Goal: Task Accomplishment & Management: Manage account settings

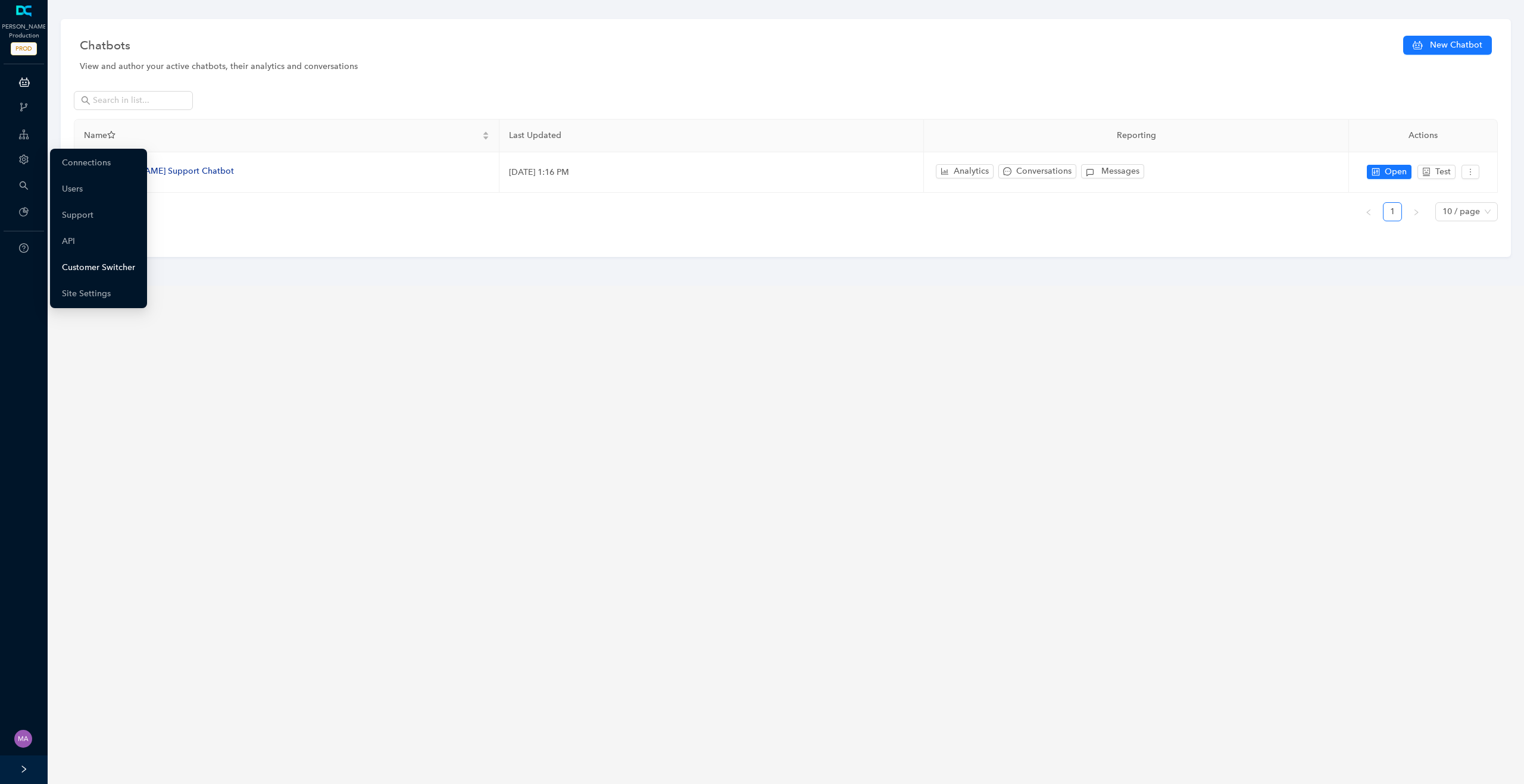
click at [100, 267] on link "Customer Switcher" at bounding box center [99, 268] width 74 height 24
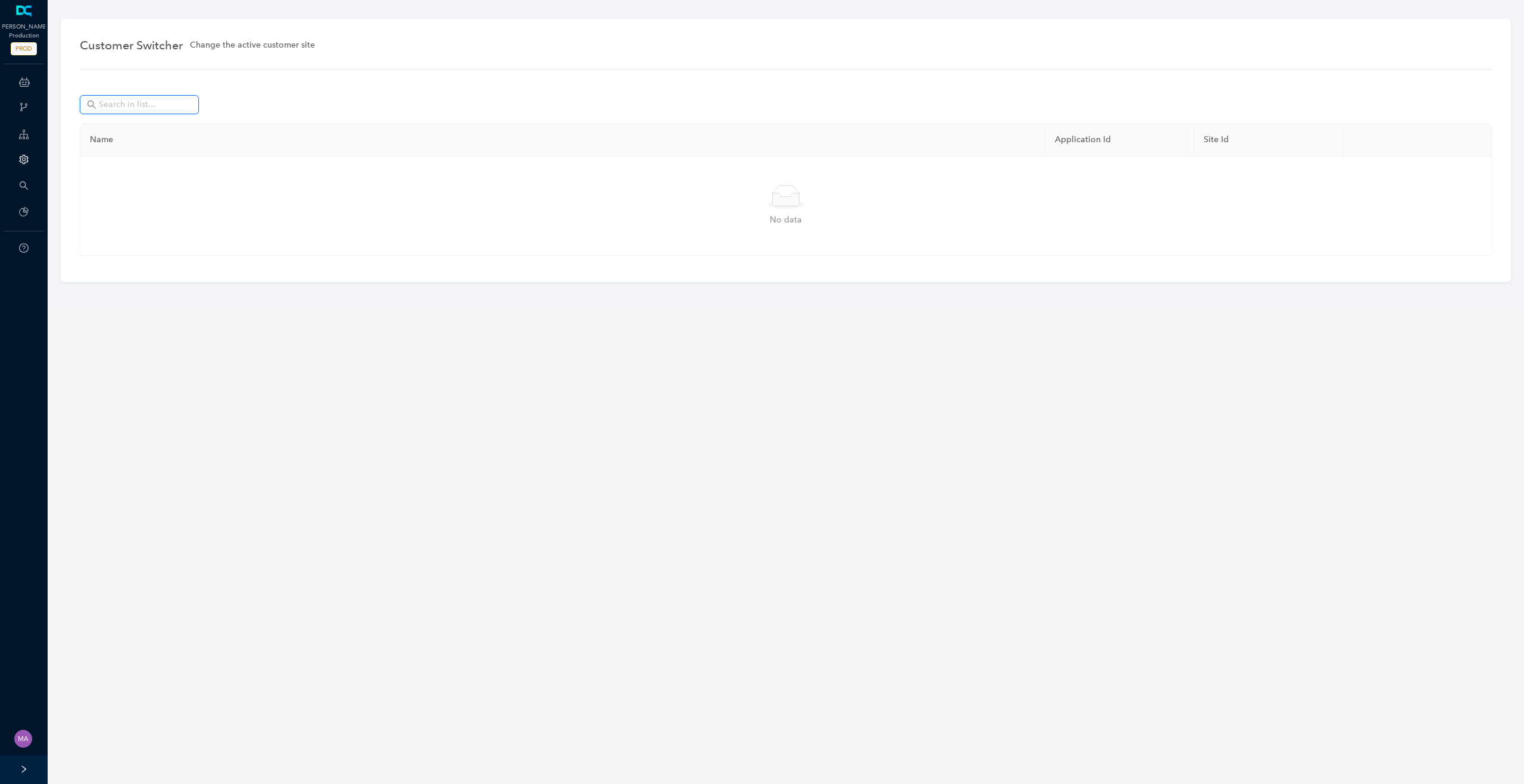
click at [152, 106] on input "text" at bounding box center [140, 105] width 84 height 13
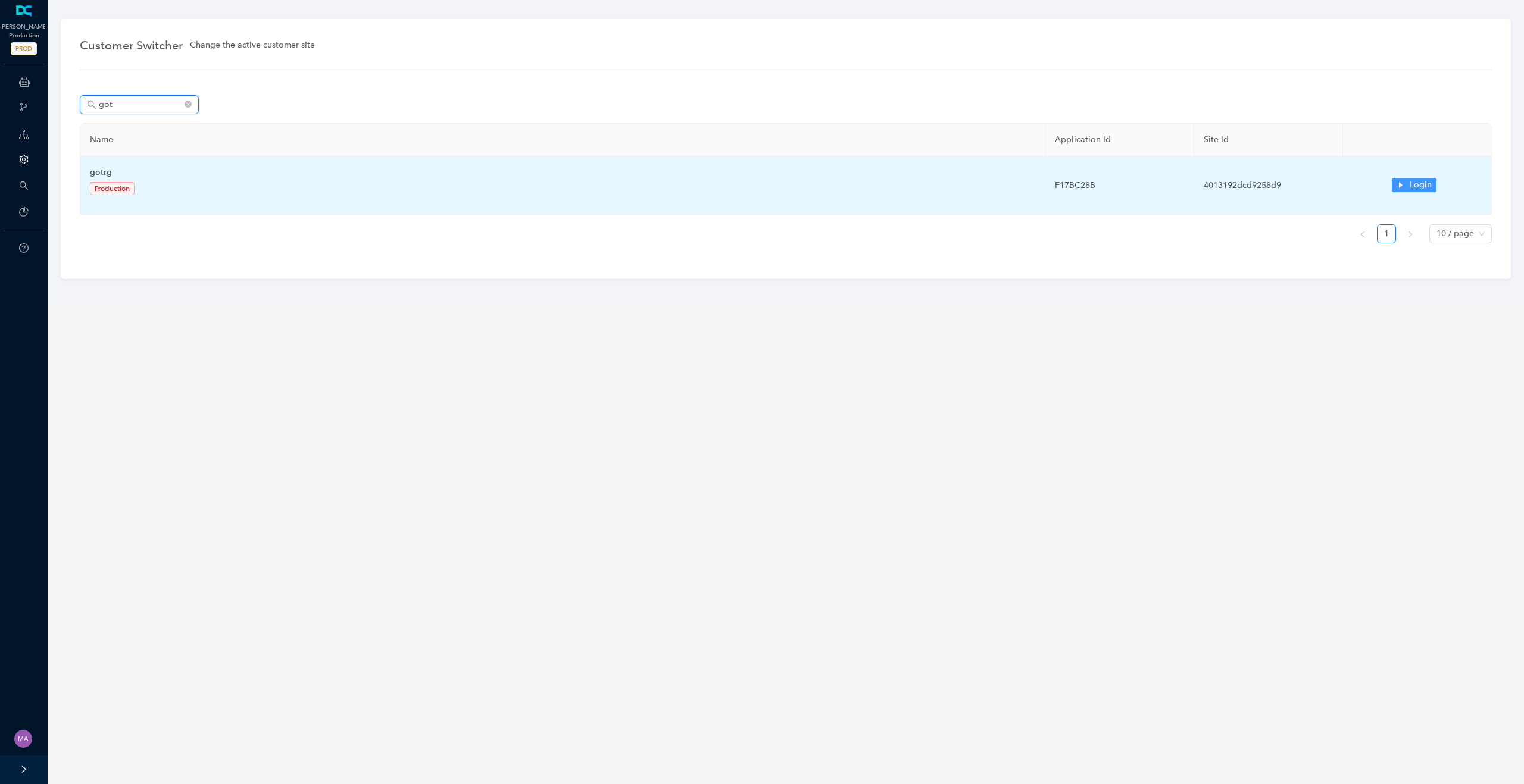
type input "got"
click at [1402, 188] on icon "caret-right" at bounding box center [1401, 185] width 8 height 8
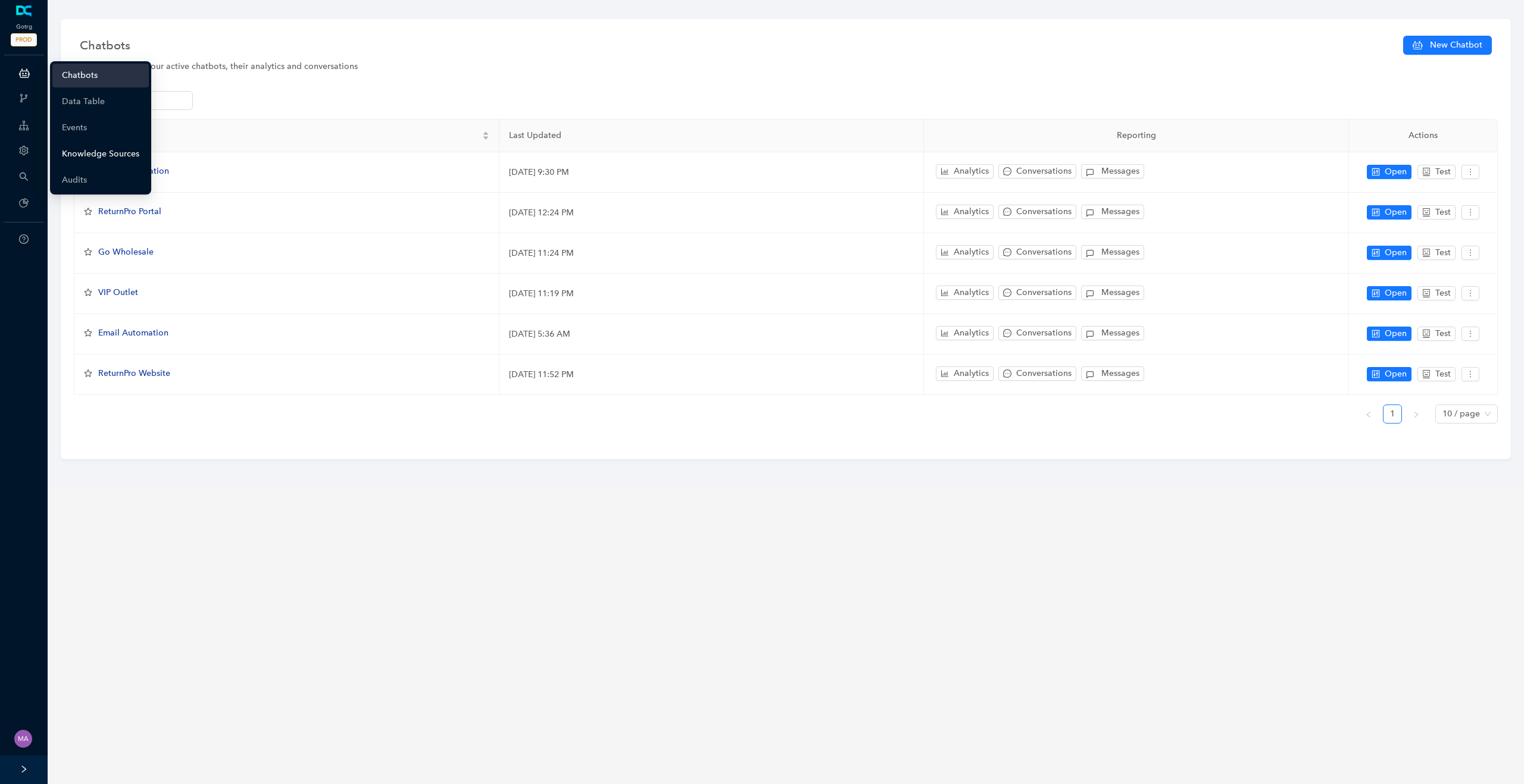
click at [85, 157] on link "Knowledge Sources" at bounding box center [101, 154] width 78 height 24
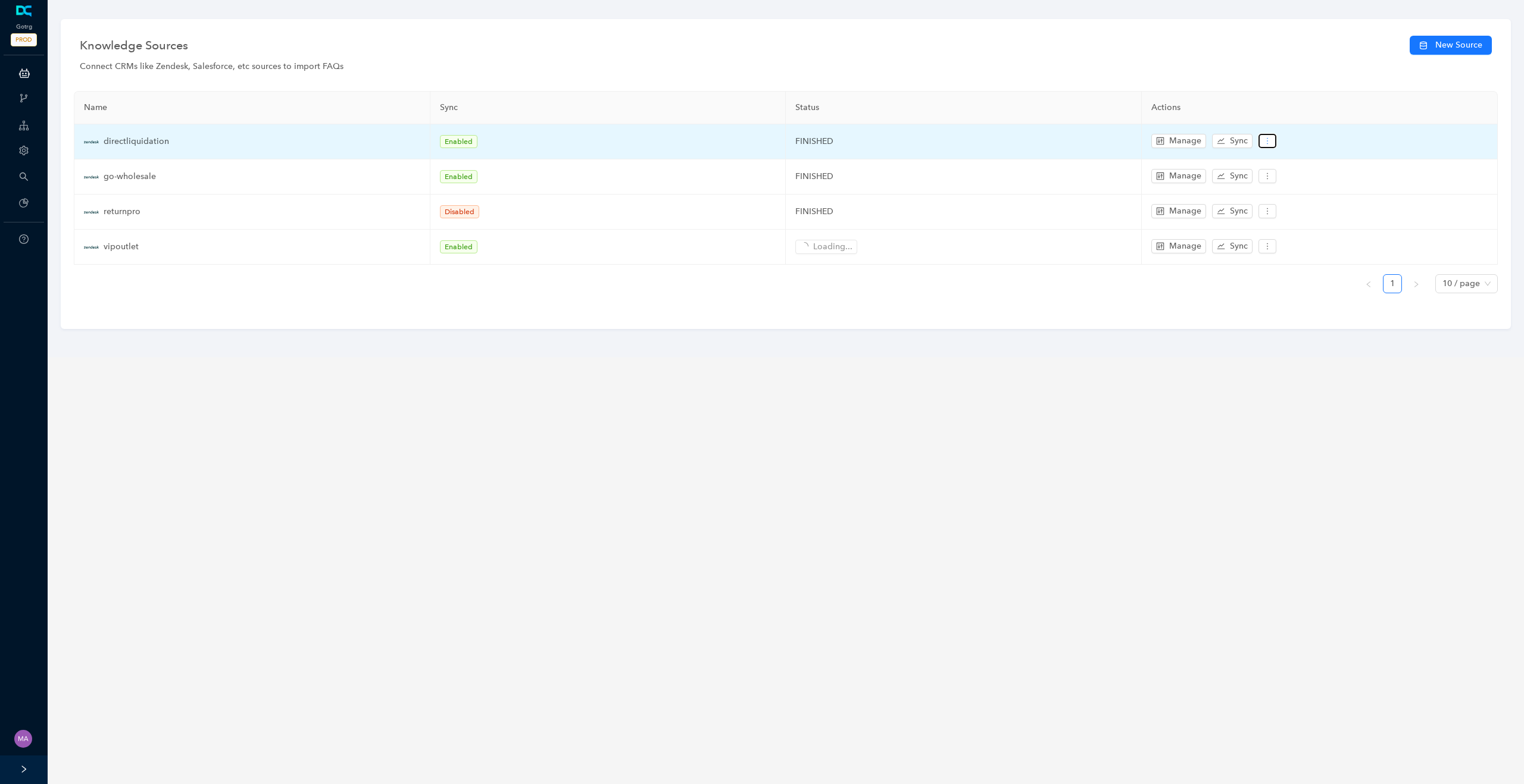
click at [1264, 138] on icon "more" at bounding box center [1267, 141] width 8 height 8
click at [1277, 158] on span "Edit" at bounding box center [1285, 162] width 35 height 13
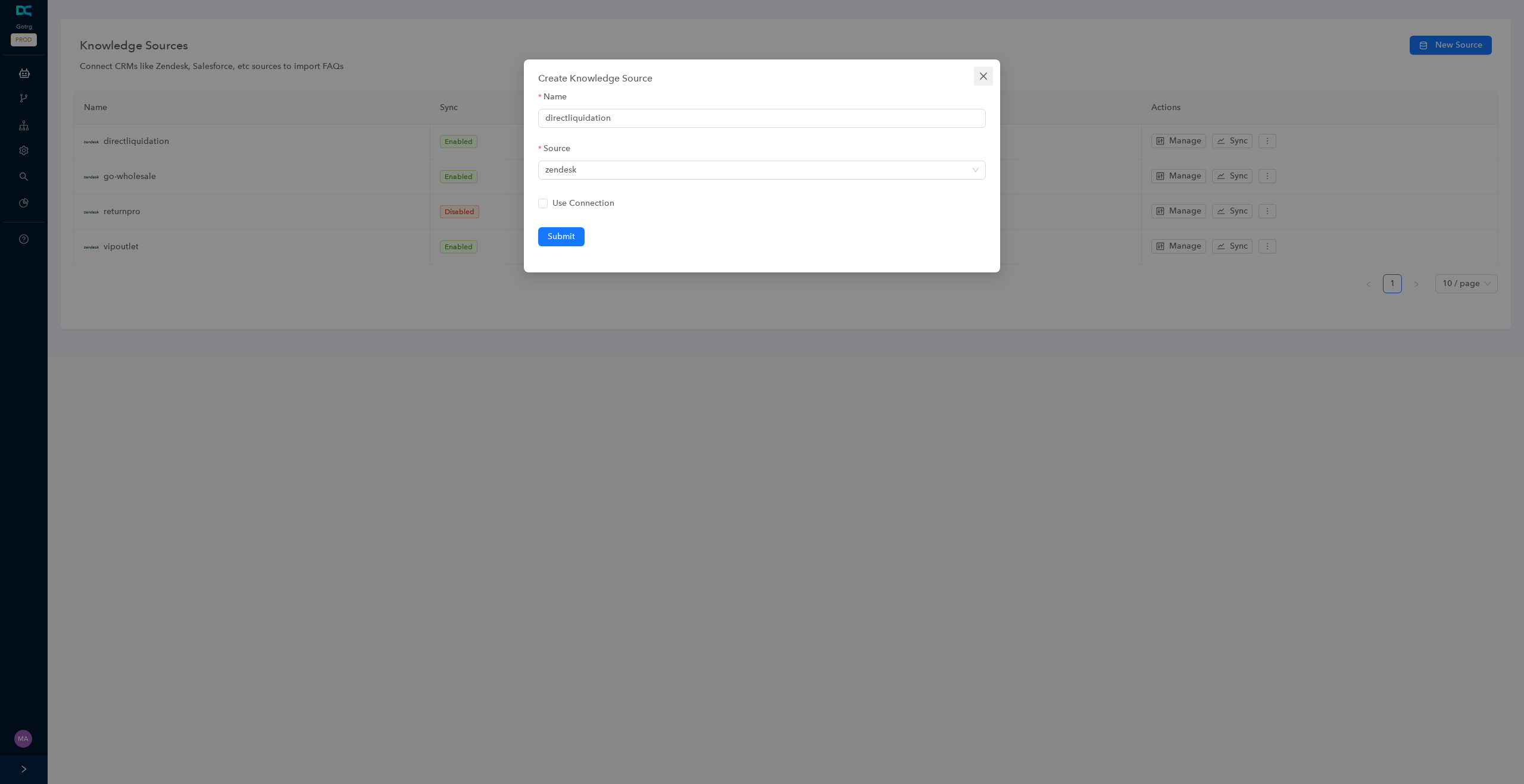
click at [983, 77] on icon "close" at bounding box center [983, 76] width 7 height 7
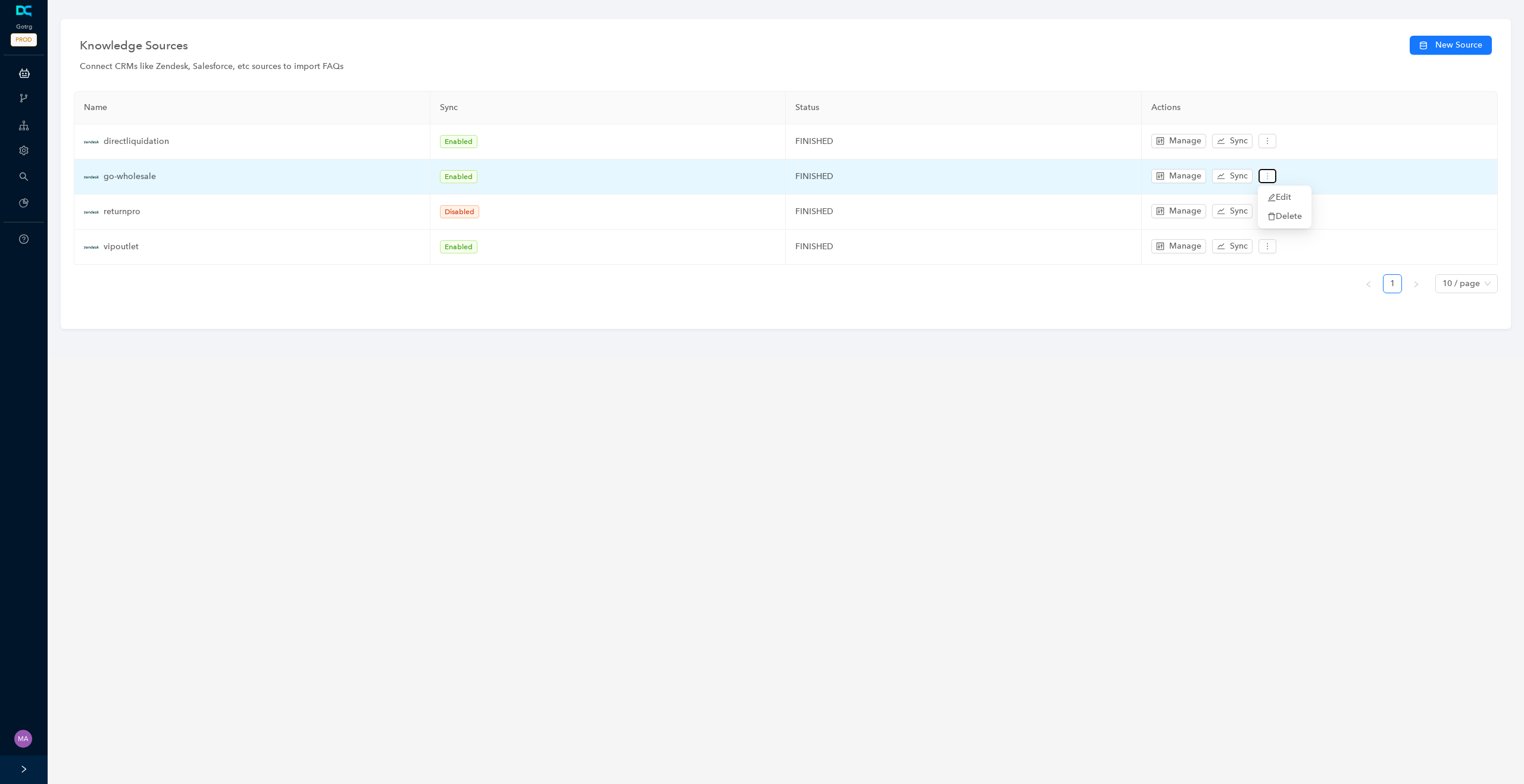
click at [1270, 180] on icon "more" at bounding box center [1267, 176] width 8 height 8
click at [1275, 196] on icon "edit" at bounding box center [1271, 197] width 8 height 8
type input "go-wholesale"
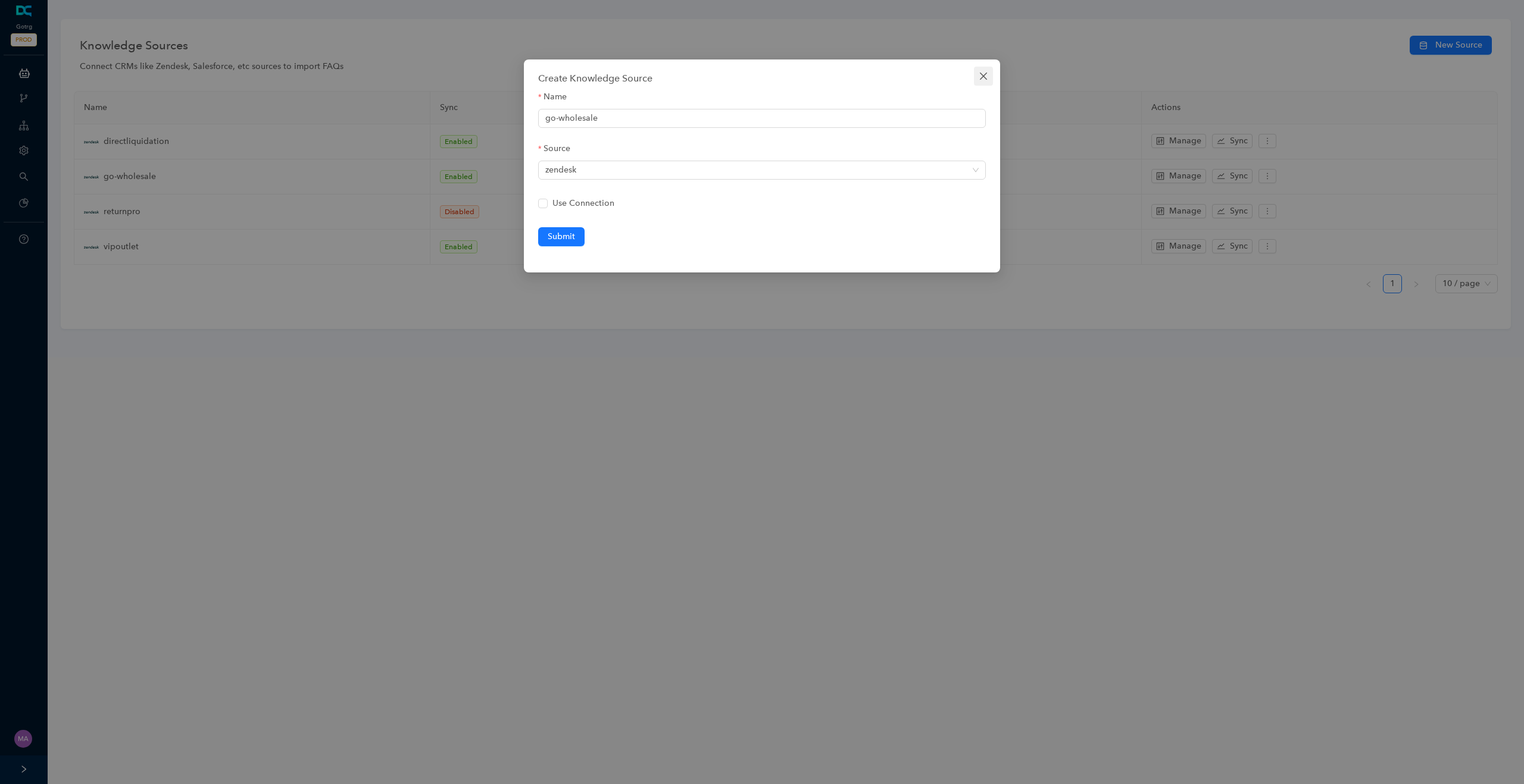
click at [984, 78] on icon "close" at bounding box center [983, 76] width 7 height 7
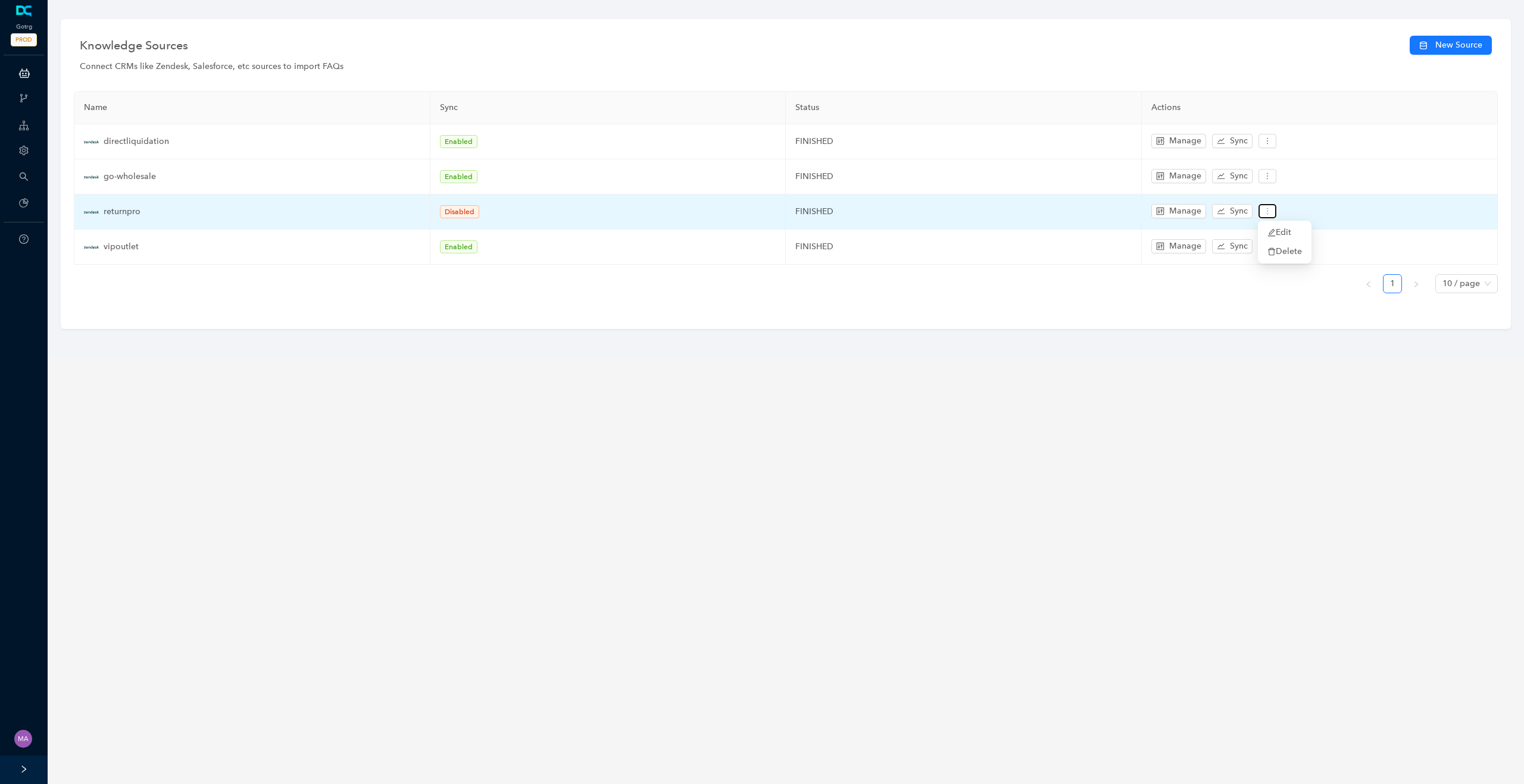
click at [1267, 215] on button "button" at bounding box center [1267, 211] width 18 height 14
click at [1278, 230] on span "Edit" at bounding box center [1285, 233] width 35 height 13
type input "returnpro"
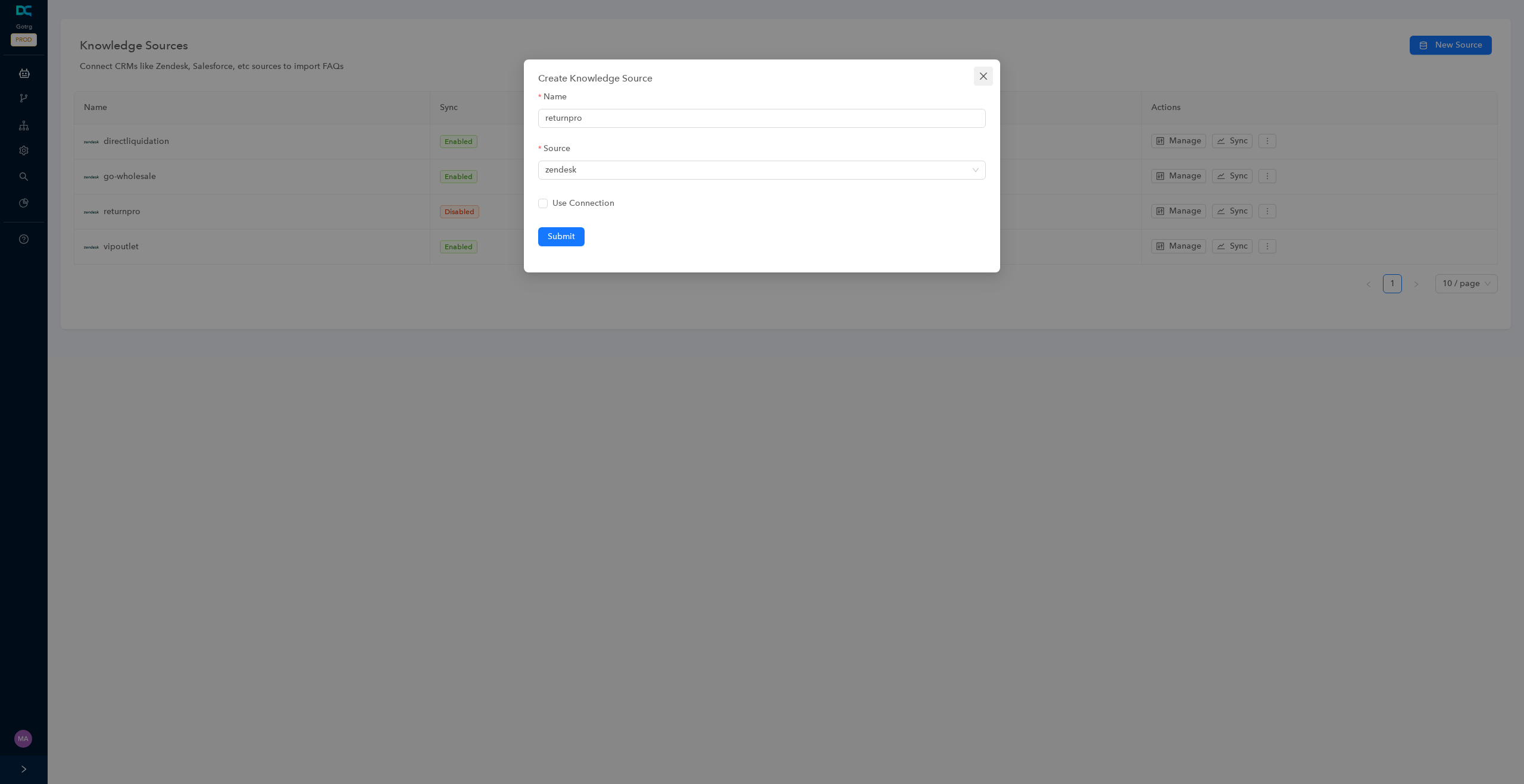
click at [982, 75] on icon "close" at bounding box center [983, 76] width 7 height 7
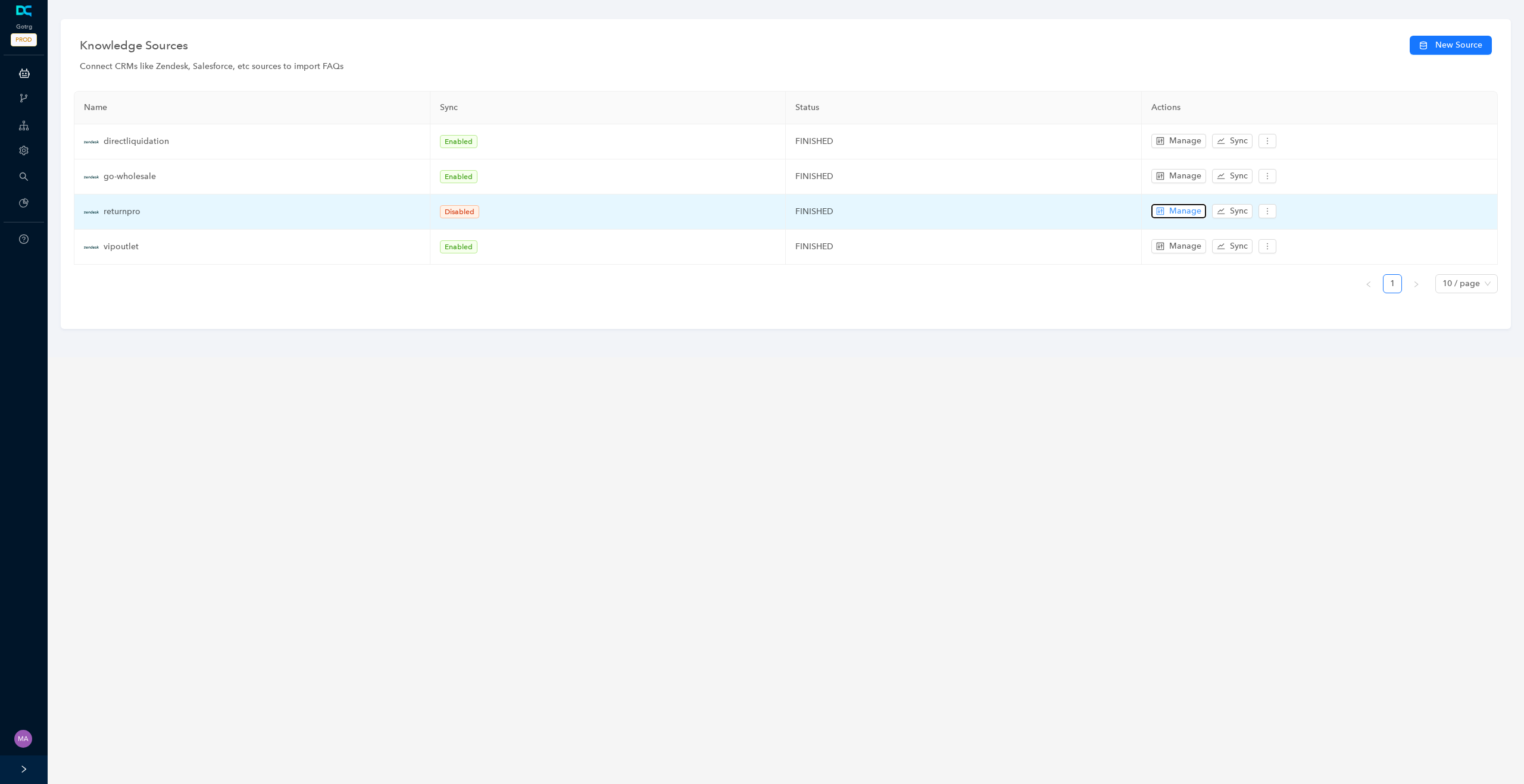
click at [1186, 213] on span "Manage" at bounding box center [1186, 211] width 32 height 13
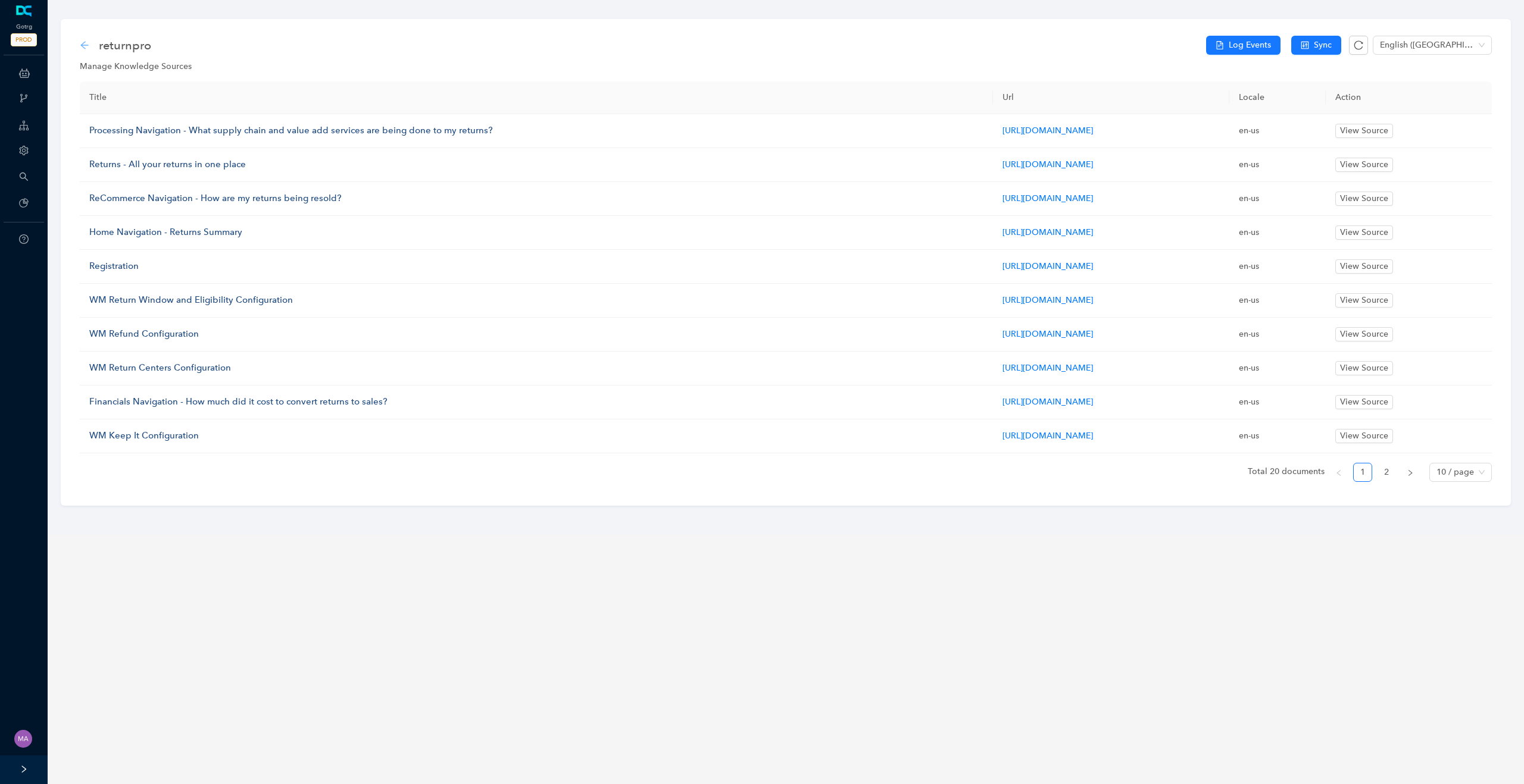
click at [82, 41] on icon "arrow-left" at bounding box center [84, 45] width 9 height 9
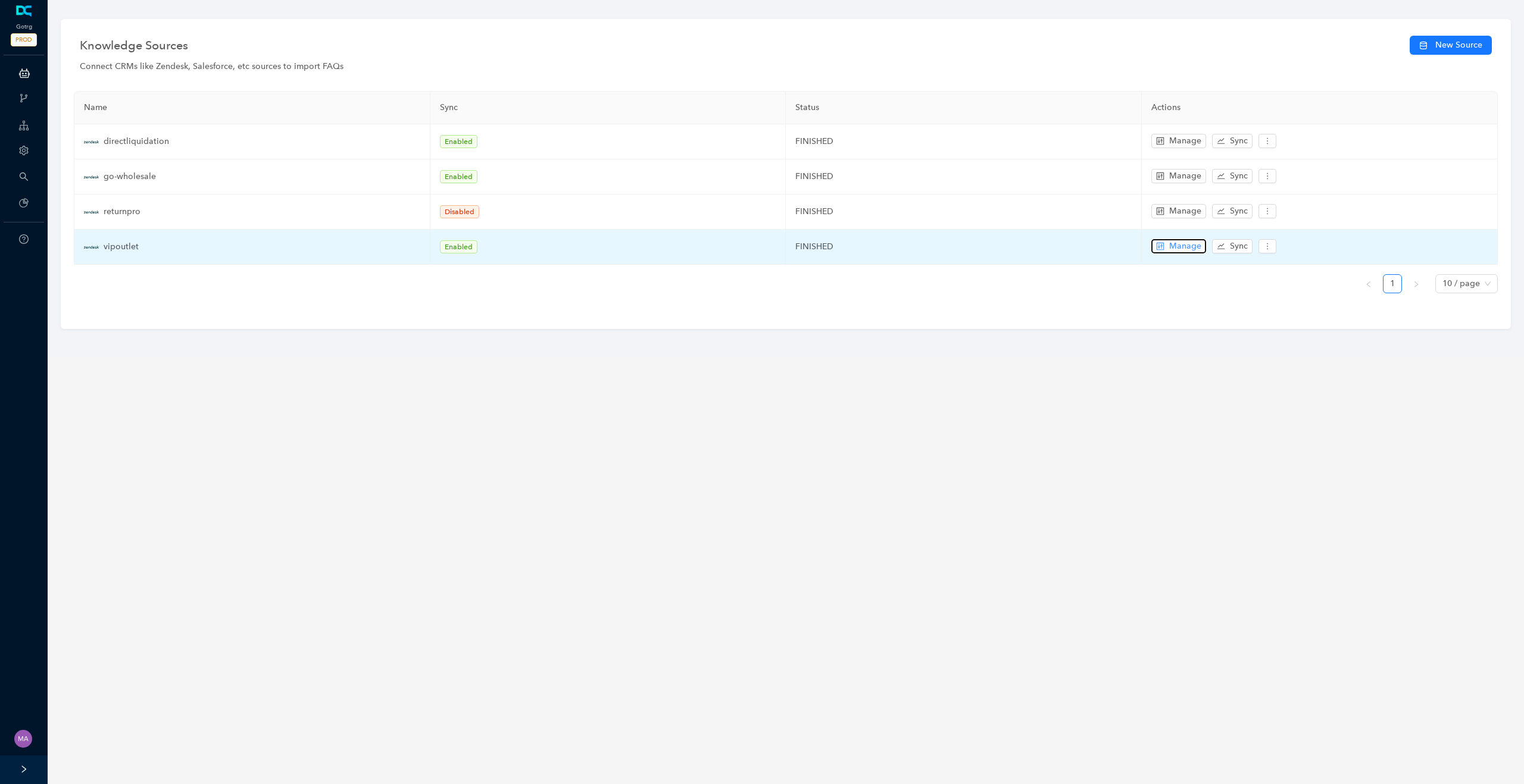
click at [1174, 247] on span "Manage" at bounding box center [1186, 247] width 32 height 13
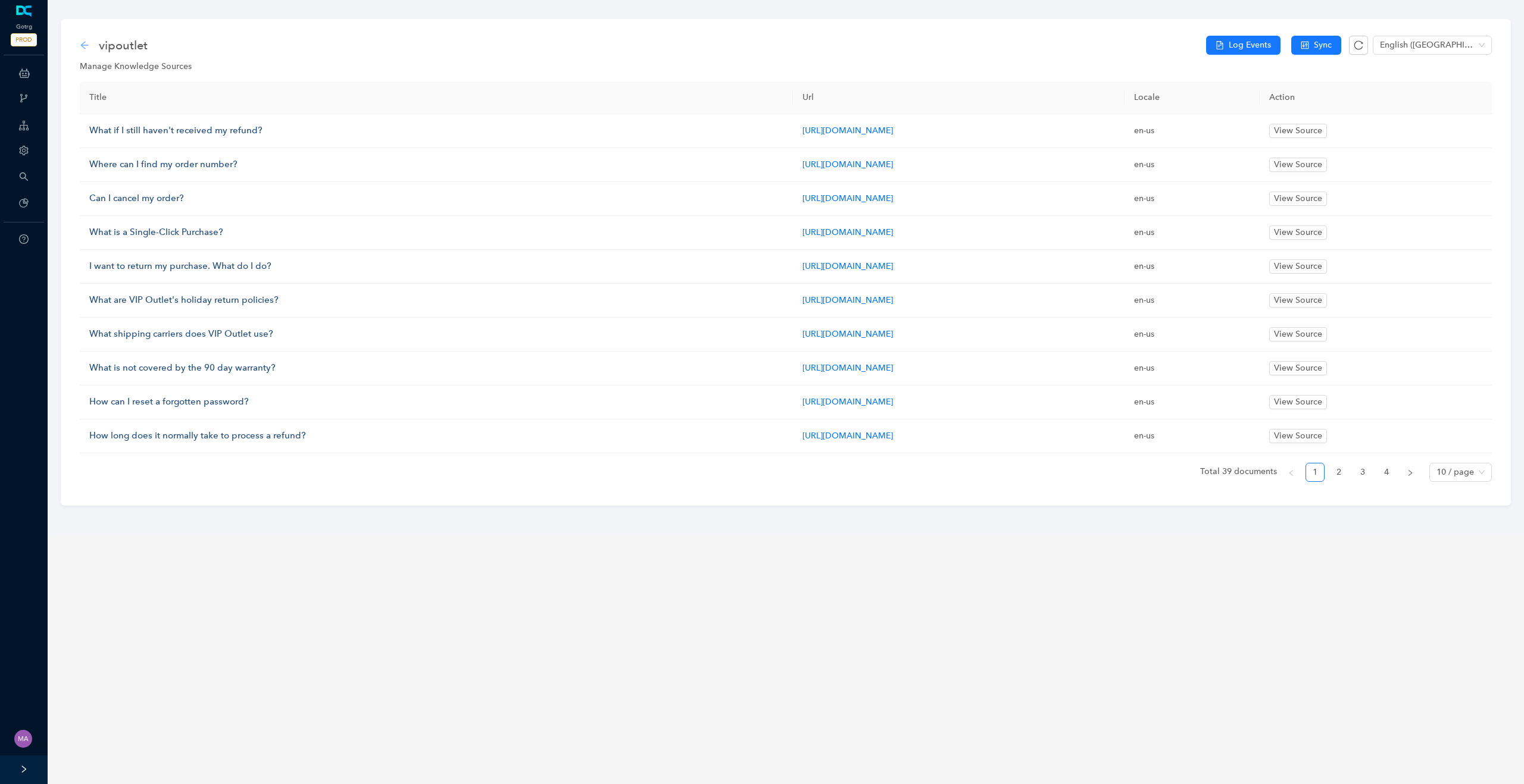
click at [82, 46] on icon "arrow-left" at bounding box center [84, 45] width 9 height 9
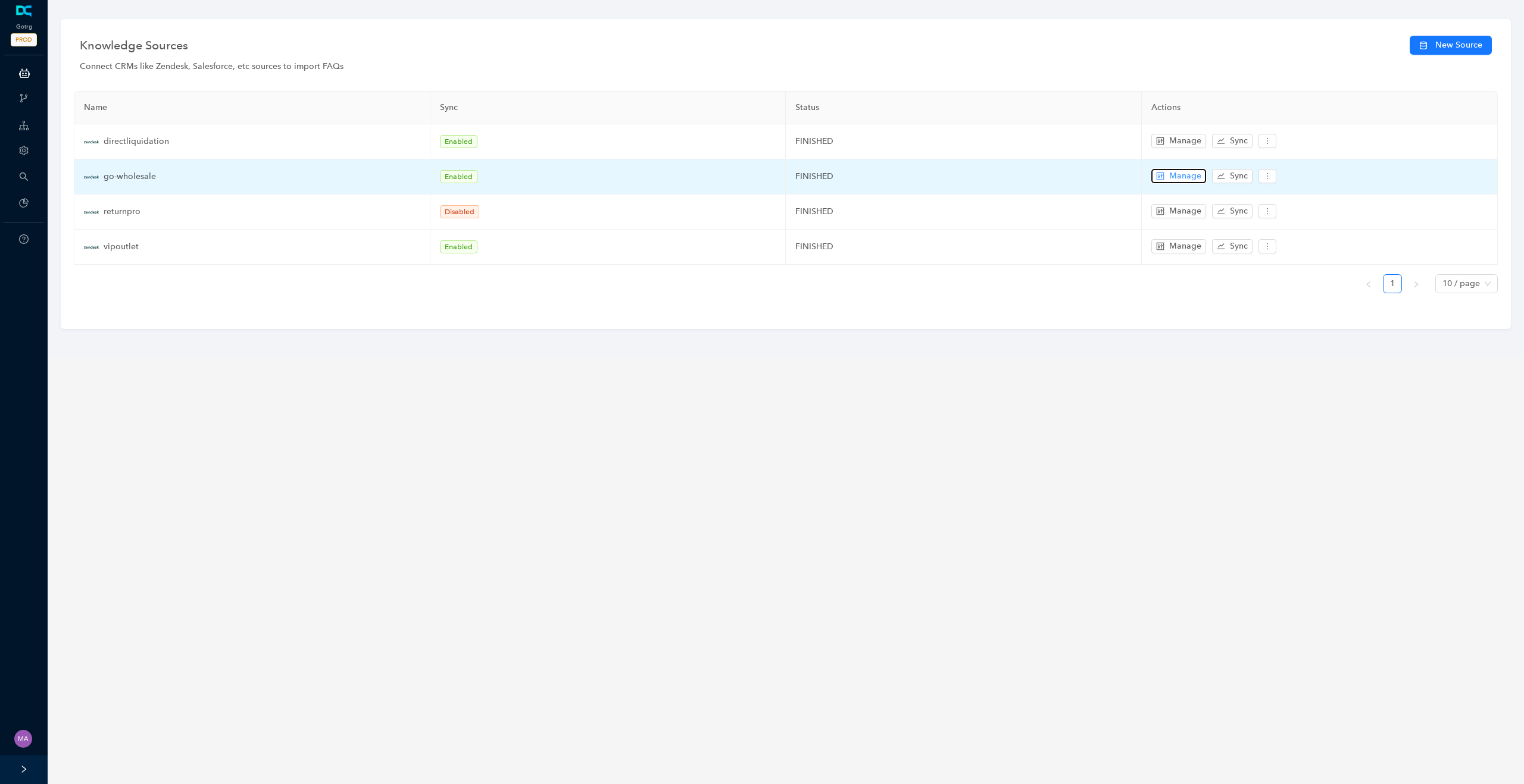
click at [1180, 174] on span "Manage" at bounding box center [1186, 176] width 32 height 13
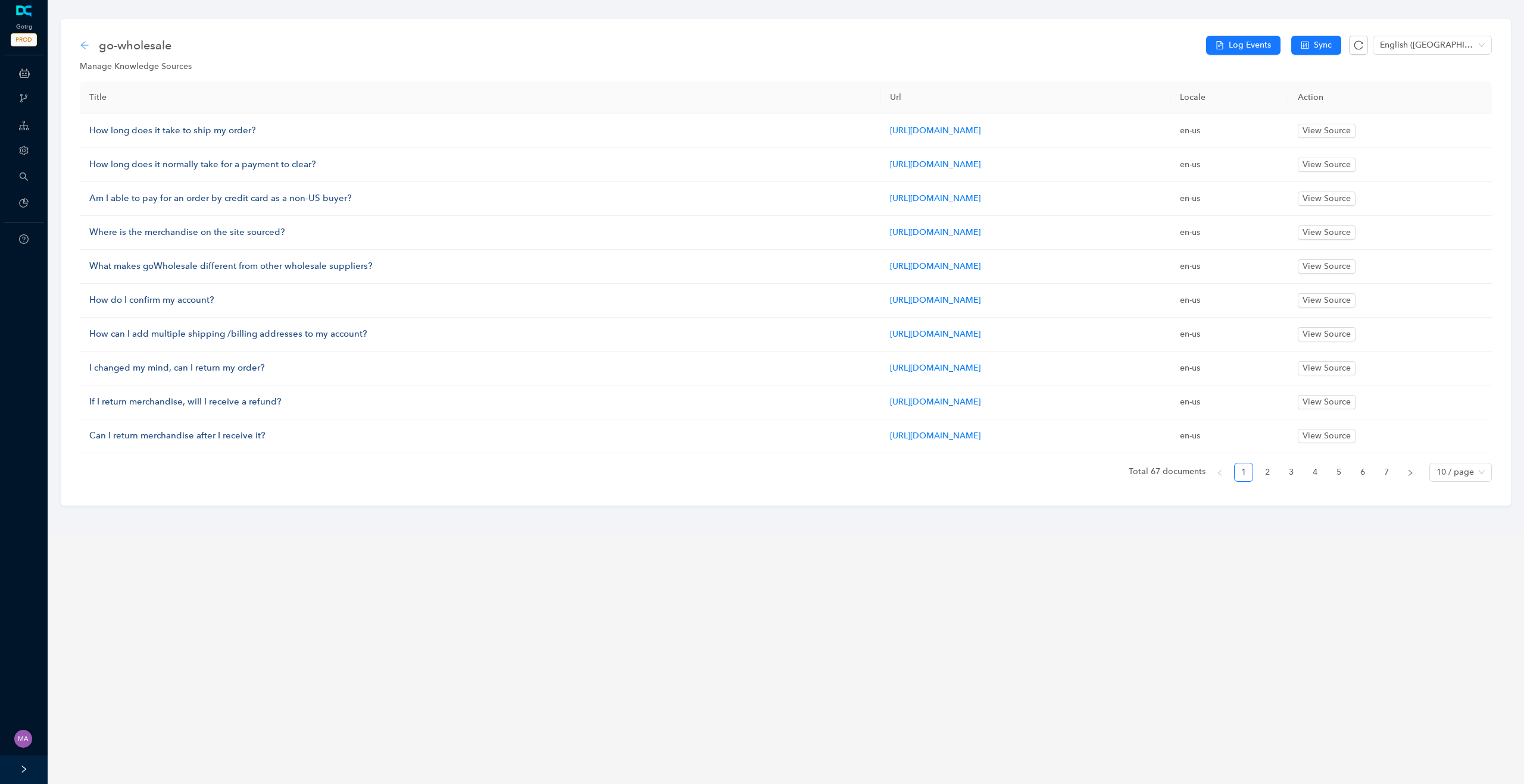
click at [84, 46] on icon "arrow-left" at bounding box center [84, 45] width 9 height 9
